Goal: Transaction & Acquisition: Purchase product/service

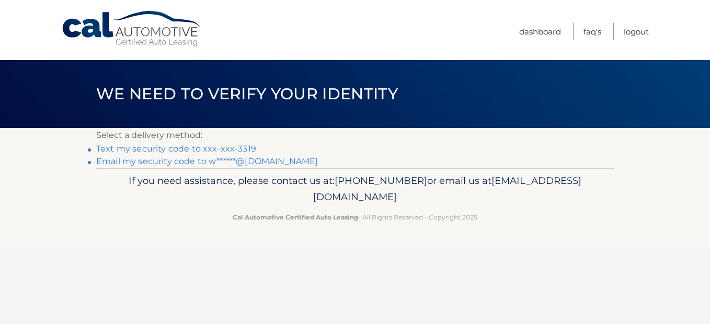
click at [196, 147] on link "Text my security code to xxx-xxx-3319" at bounding box center [176, 149] width 160 height 10
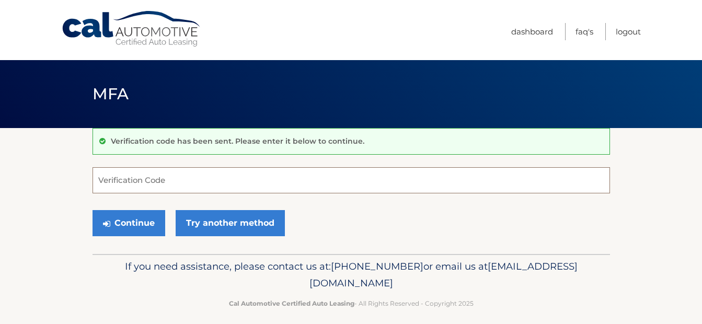
click at [138, 175] on input "Verification Code" at bounding box center [350, 180] width 517 height 26
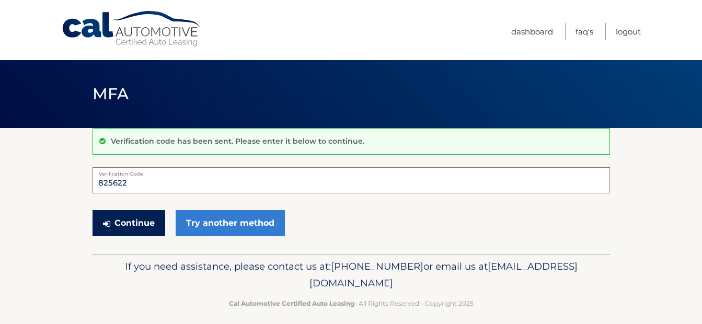
type input "825622"
click at [134, 224] on button "Continue" at bounding box center [128, 223] width 73 height 26
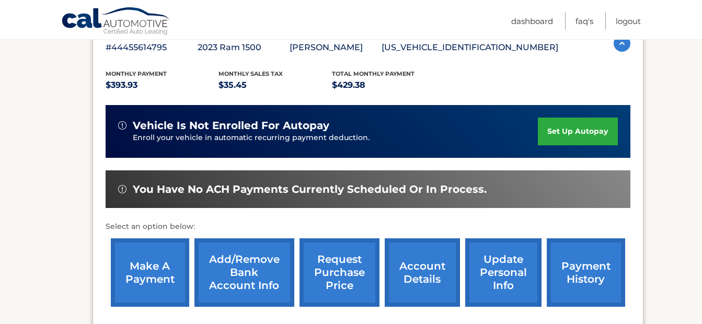
scroll to position [238, 0]
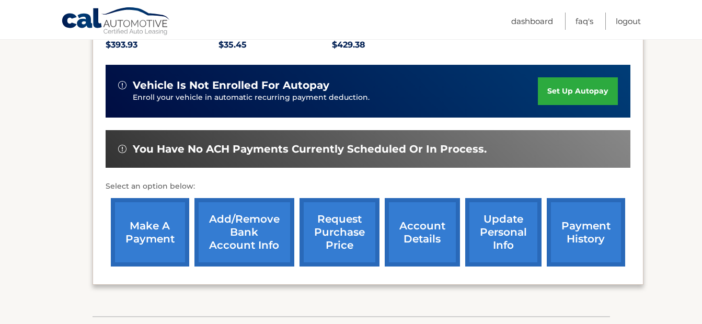
click at [149, 240] on link "make a payment" at bounding box center [150, 232] width 78 height 68
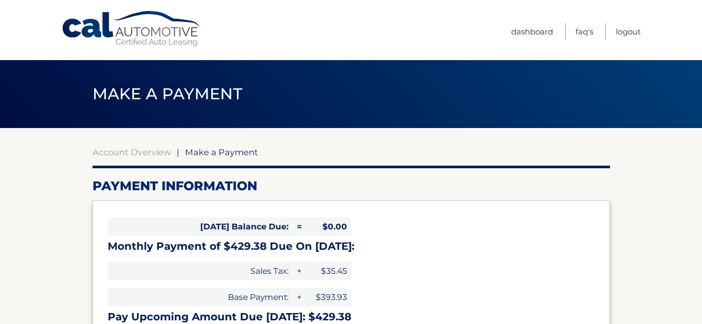
select select "ZjQ1NDA3OTItOTc2OS00YTI4LWJjMTAtNDRmMDU5Y2ZkY2Fi"
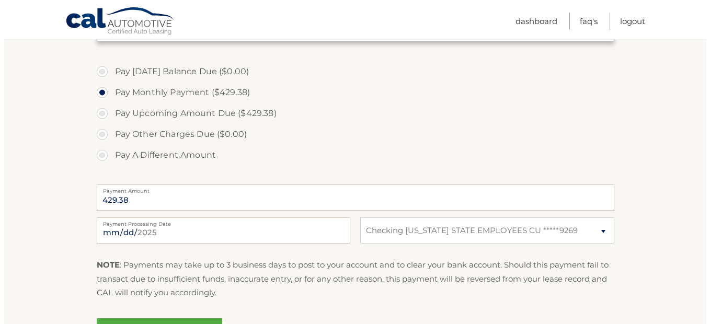
scroll to position [309, 0]
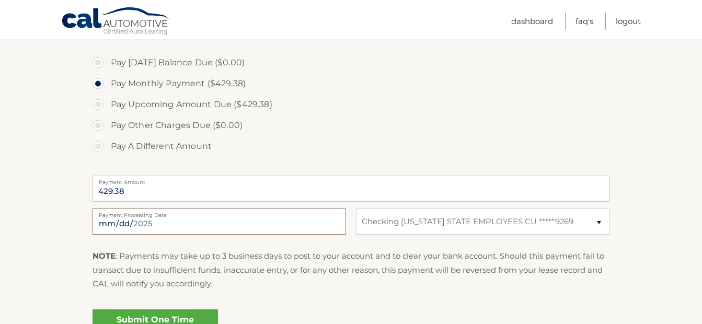
click at [143, 219] on input "2025-09-03" at bounding box center [218, 221] width 253 height 26
type input "2025-09-10"
click at [157, 316] on link "Submit One Time Payment" at bounding box center [154, 325] width 125 height 33
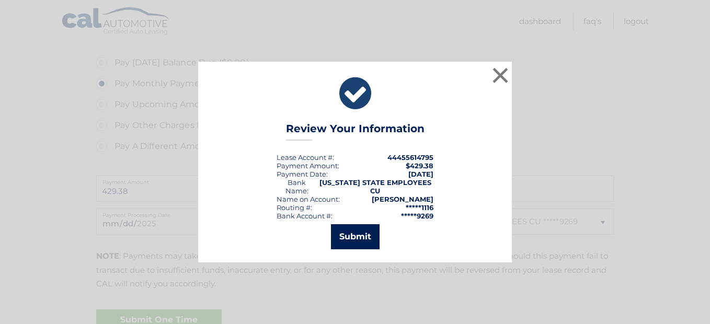
click at [356, 234] on button "Submit" at bounding box center [355, 236] width 49 height 25
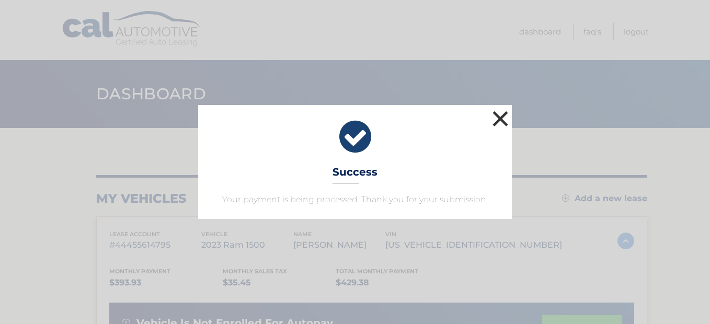
click at [503, 114] on button "×" at bounding box center [500, 118] width 21 height 21
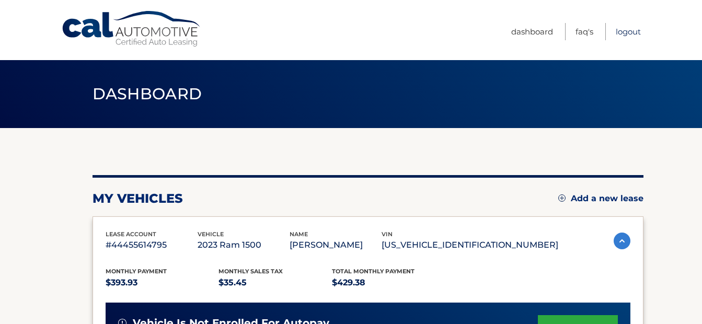
click at [623, 30] on link "Logout" at bounding box center [628, 31] width 25 height 17
